Goal: Book appointment/travel/reservation

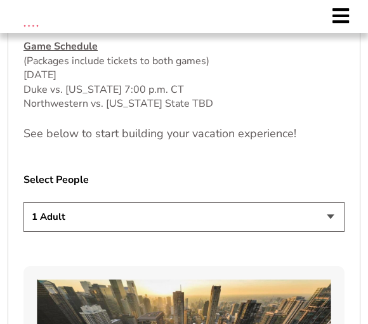
scroll to position [619, 0]
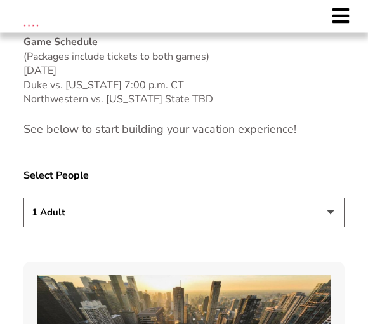
click at [333, 220] on select "1 Adult 2 Adults 3 Adults 4 Adults 2 Adults + 1 Child 2 Adults + 2 Children 2 A…" at bounding box center [183, 213] width 321 height 30
select select "2 Adults"
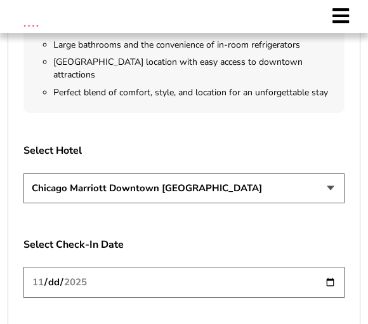
scroll to position [1898, 0]
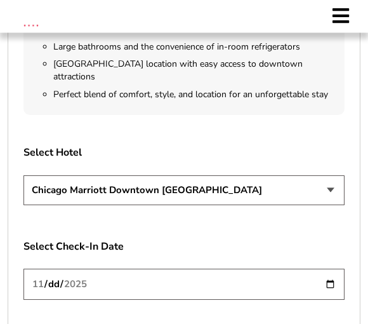
click at [204, 176] on select "[GEOGRAPHIC_DATA] [GEOGRAPHIC_DATA]" at bounding box center [183, 191] width 321 height 30
click at [253, 268] on input "[DATE]" at bounding box center [183, 283] width 321 height 31
type input "[DATE]"
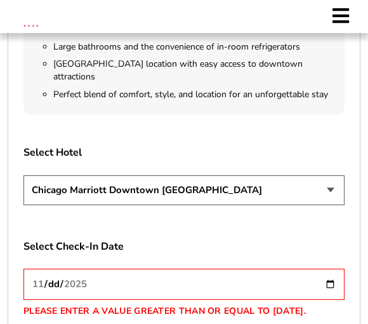
select select "4 Nights"
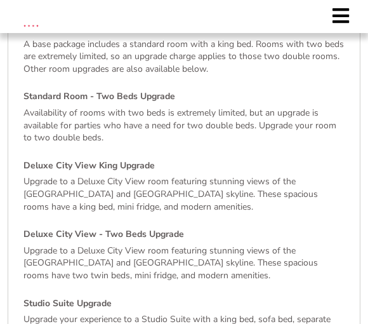
scroll to position [2342, 0]
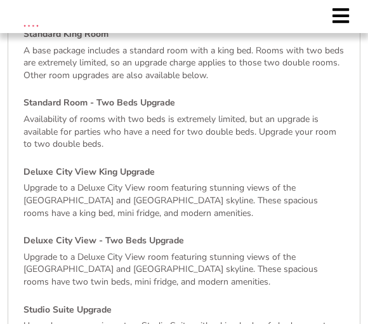
click at [145, 181] on p "Upgrade to a Deluxe City View room featuring stunning views of the [GEOGRAPHIC_…" at bounding box center [183, 199] width 321 height 37
click at [117, 181] on p "Upgrade to a Deluxe City View room featuring stunning views of the [GEOGRAPHIC_…" at bounding box center [183, 199] width 321 height 37
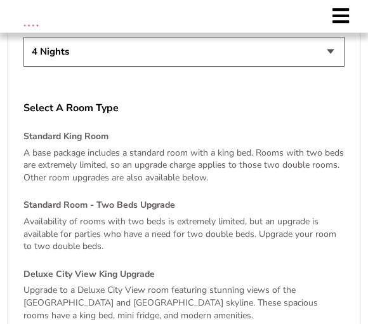
scroll to position [2218, 0]
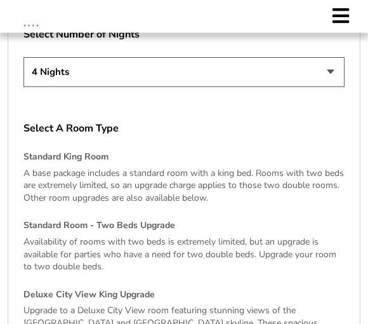
click at [93, 305] on p "Upgrade to a Deluxe City View room featuring stunning views of the [GEOGRAPHIC_…" at bounding box center [183, 323] width 321 height 37
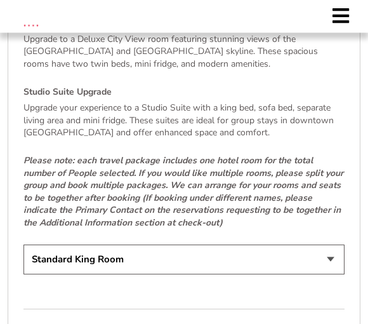
scroll to position [2562, 0]
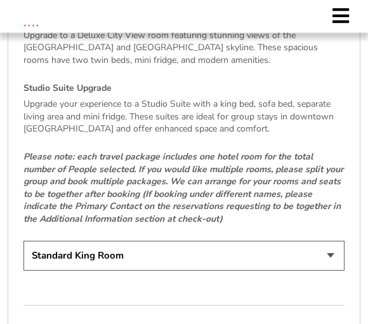
click at [326, 241] on select "Standard King Room Standard Room - Two Beds Upgrade (+$30 per night) Deluxe Cit…" at bounding box center [183, 256] width 321 height 30
select select "Deluxe City View King Upgrade"
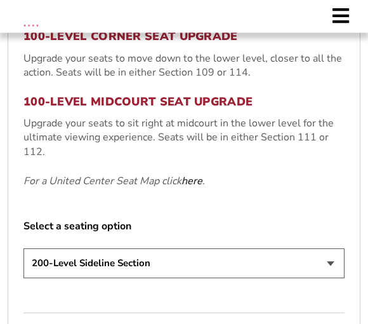
scroll to position [497, 0]
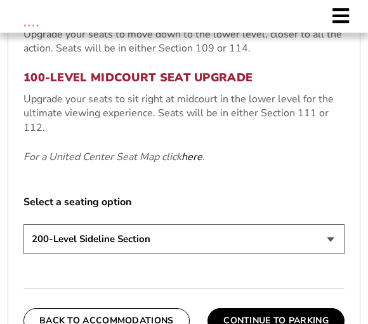
click at [338, 238] on select "200-Level Sideline Section 100-Level Corner Seat Upgrade (+$80 per person) 100-…" at bounding box center [183, 240] width 321 height 30
select select "100-Level Midcourt Seat Upgrade"
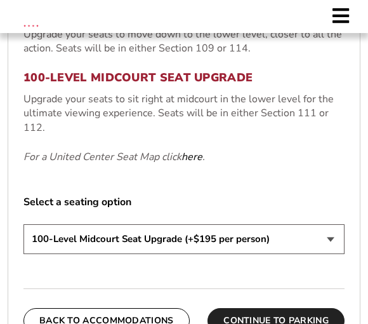
click at [276, 319] on button "Continue To Parking" at bounding box center [276, 320] width 137 height 25
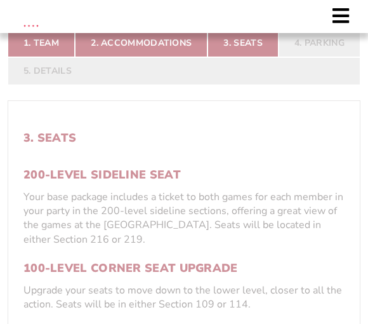
scroll to position [143, 0]
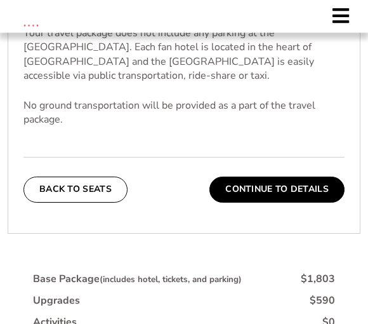
scroll to position [385, 0]
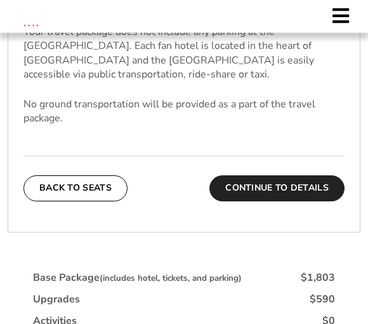
click at [308, 176] on button "Continue To Details" at bounding box center [276, 188] width 135 height 25
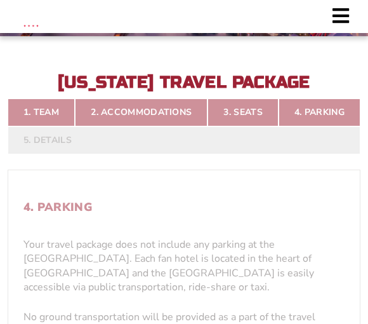
scroll to position [143, 0]
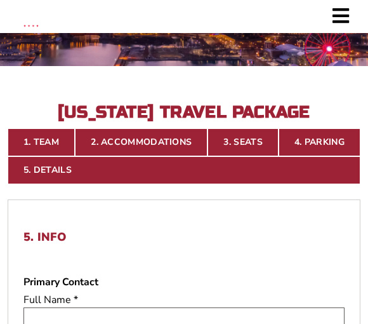
click at [165, 317] on input "text" at bounding box center [183, 322] width 321 height 30
type input "[PERSON_NAME]"
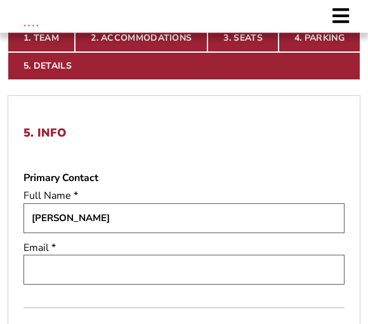
scroll to position [281, 0]
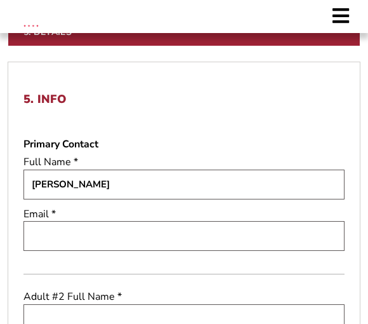
type input "[EMAIL_ADDRESS][DOMAIN_NAME]"
type input "[PERSON_NAME]"
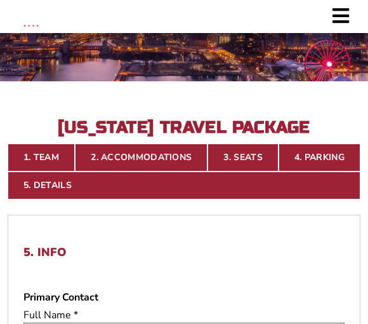
scroll to position [163, 0]
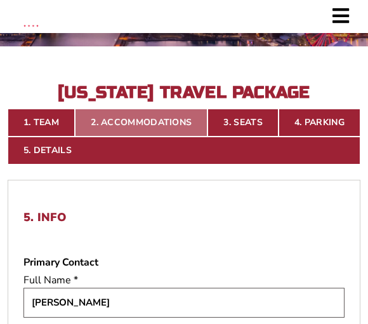
click at [194, 129] on link "2. Accommodations" at bounding box center [141, 123] width 133 height 28
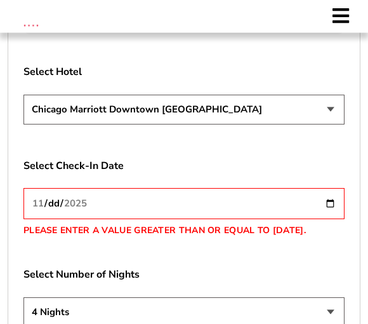
scroll to position [1979, 0]
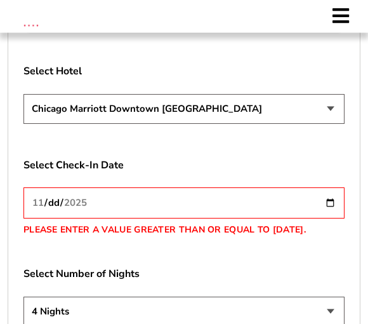
click at [333, 297] on select "2 Nights 3 Nights 4 Nights" at bounding box center [183, 312] width 321 height 30
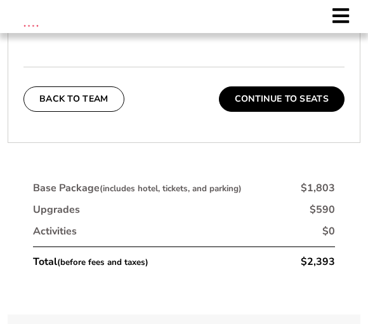
scroll to position [2797, 0]
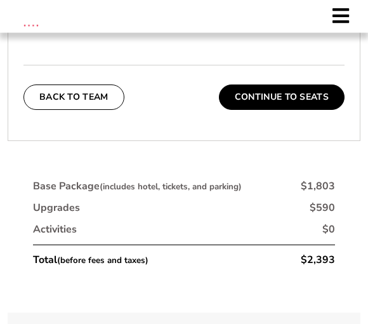
scroll to position [2803, 0]
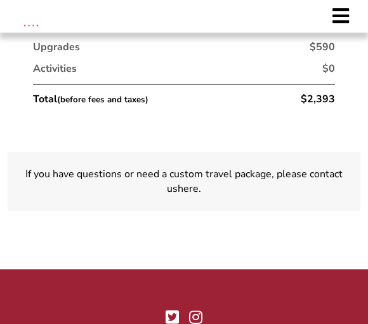
scroll to position [2967, 0]
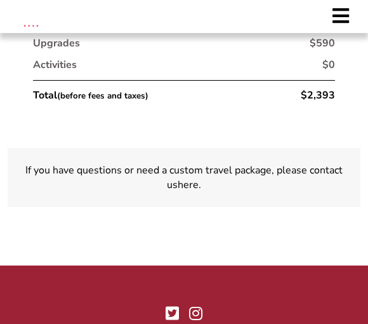
click at [220, 148] on div "If you have questions or need a custom travel package, please contact us here ." at bounding box center [184, 177] width 353 height 59
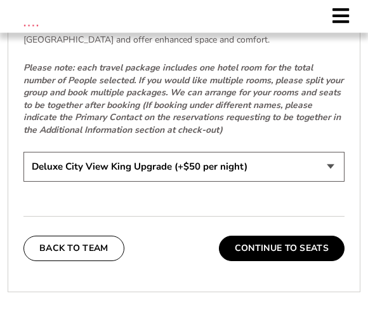
scroll to position [2677, 0]
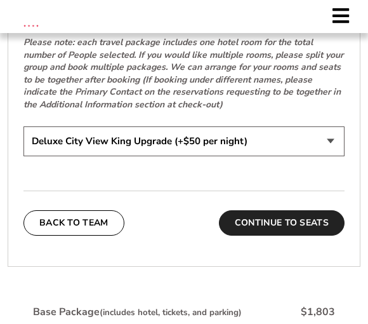
click at [296, 210] on button "Continue To Seats" at bounding box center [282, 222] width 126 height 25
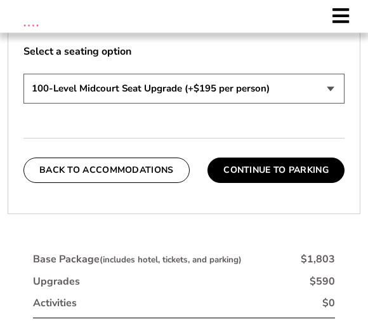
scroll to position [645, 0]
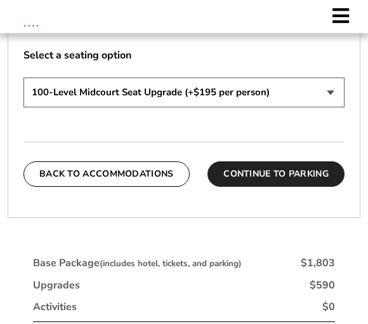
click at [279, 168] on button "Continue To Parking" at bounding box center [276, 173] width 137 height 25
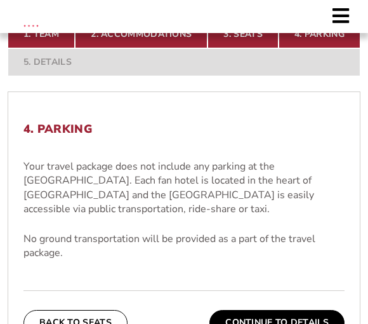
scroll to position [253, 0]
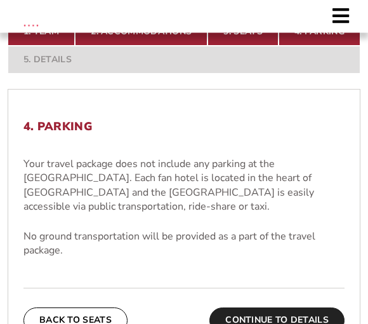
click at [291, 308] on button "Continue To Details" at bounding box center [276, 320] width 135 height 25
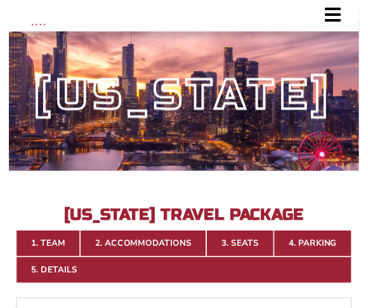
scroll to position [0, 0]
